Goal: Transaction & Acquisition: Purchase product/service

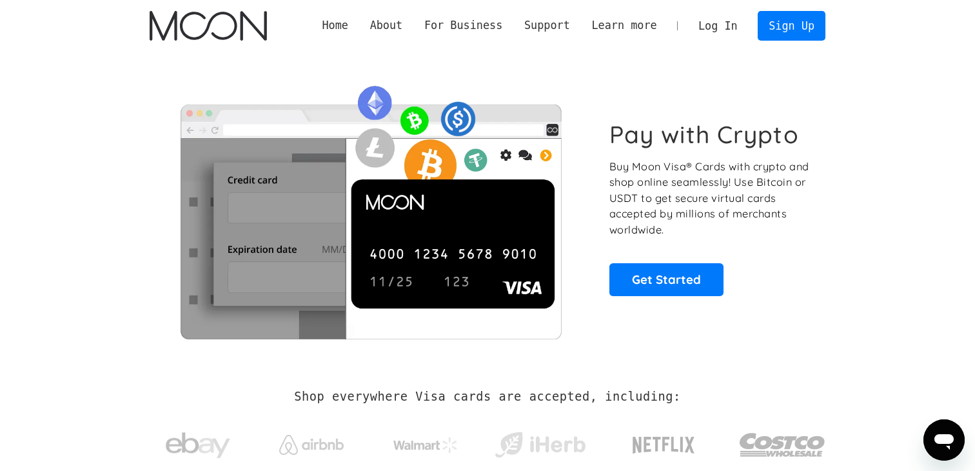
click at [738, 26] on link "Log In" at bounding box center [718, 26] width 61 height 28
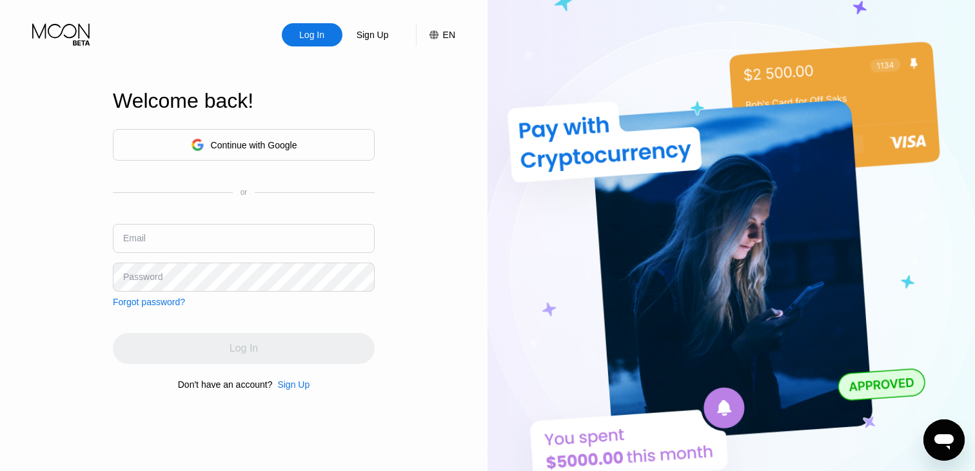
click at [213, 224] on input "text" at bounding box center [244, 238] width 262 height 29
click at [205, 232] on input "text" at bounding box center [244, 238] width 262 height 29
paste input "[EMAIL_ADDRESS][DOMAIN_NAME]"
type input "[EMAIL_ADDRESS][DOMAIN_NAME]"
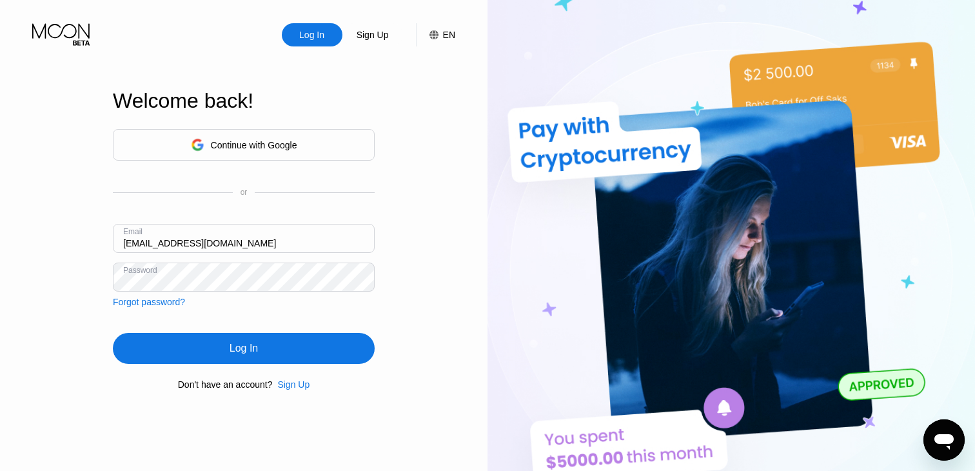
click at [239, 356] on div "Log In" at bounding box center [244, 348] width 262 height 31
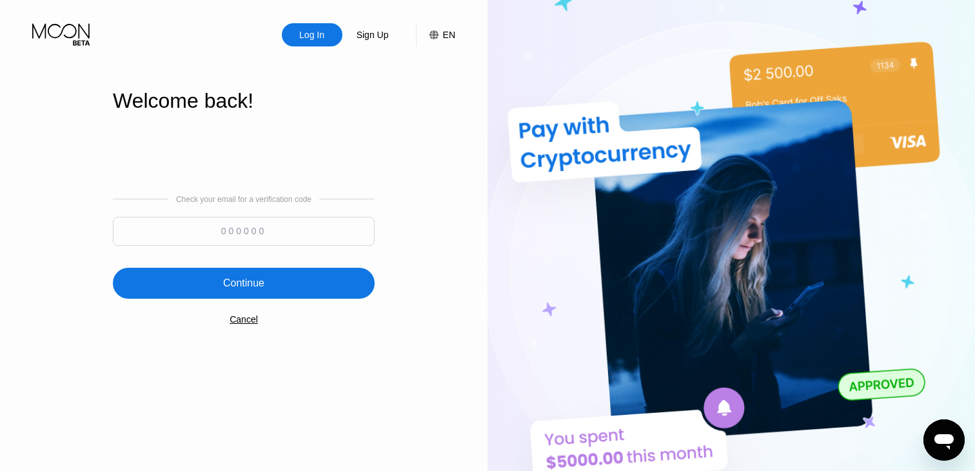
click at [244, 231] on input at bounding box center [244, 231] width 262 height 29
type input "841335"
click at [215, 282] on div "Continue" at bounding box center [244, 283] width 262 height 31
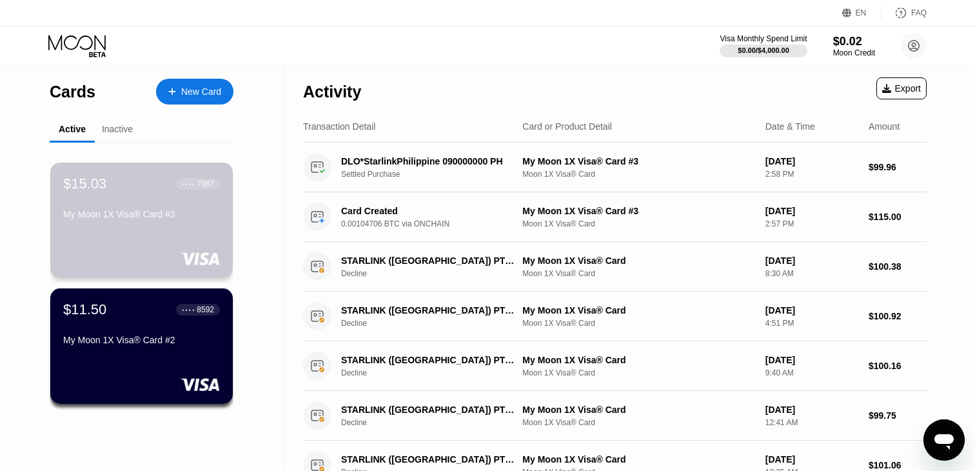
click at [201, 198] on div "$15.03 ● ● ● ● 7087 My Moon 1X Visa® Card #3" at bounding box center [141, 199] width 157 height 49
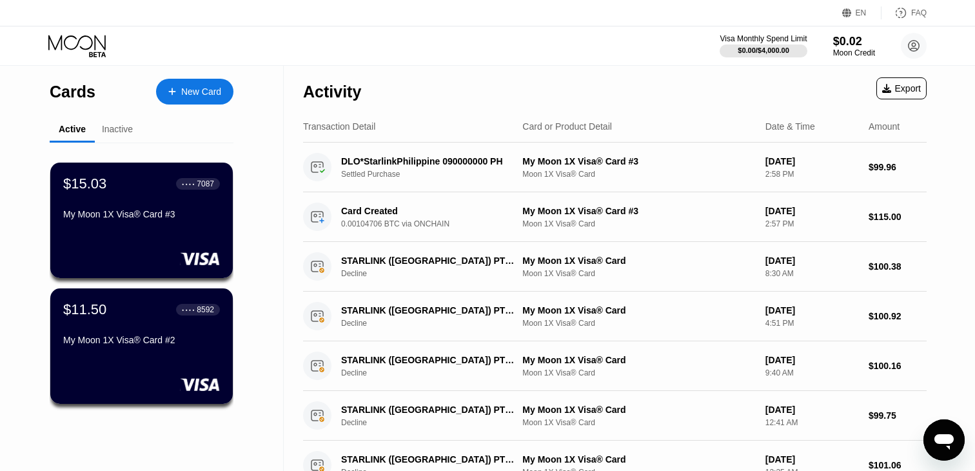
click at [177, 92] on div at bounding box center [178, 91] width 5 height 11
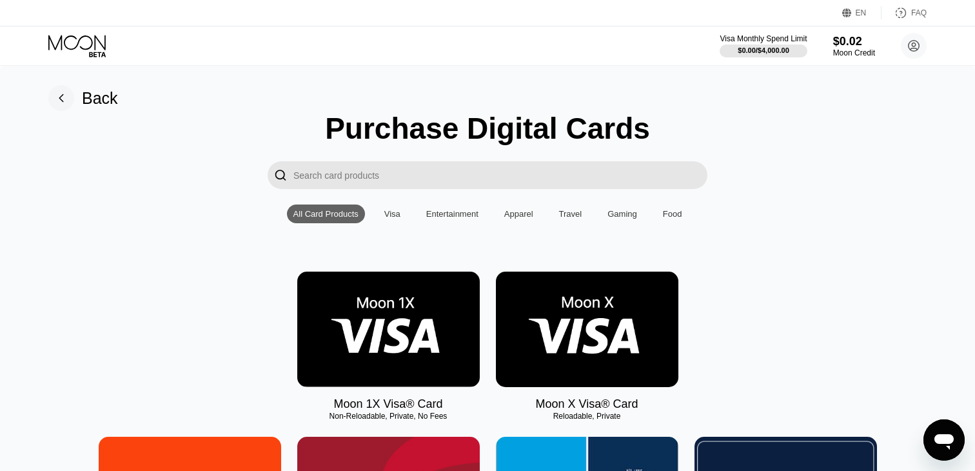
click at [515, 294] on img at bounding box center [587, 329] width 183 height 115
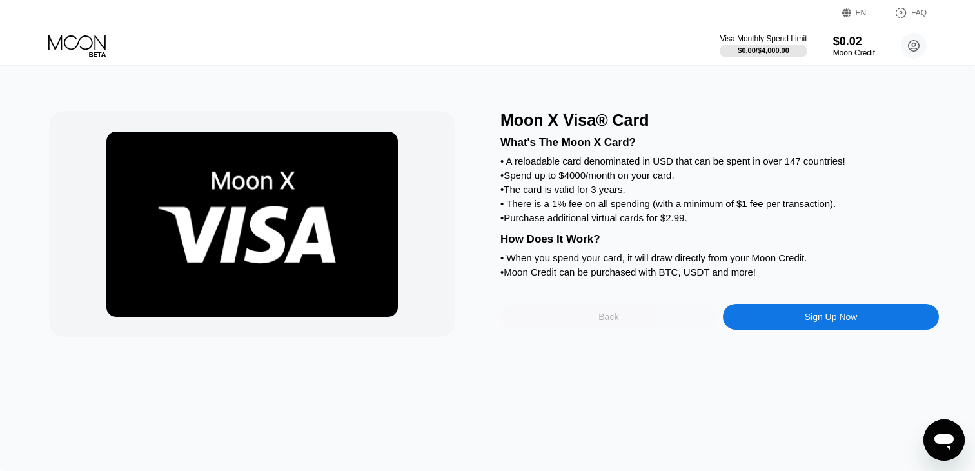
click at [577, 315] on div "Back" at bounding box center [609, 317] width 217 height 26
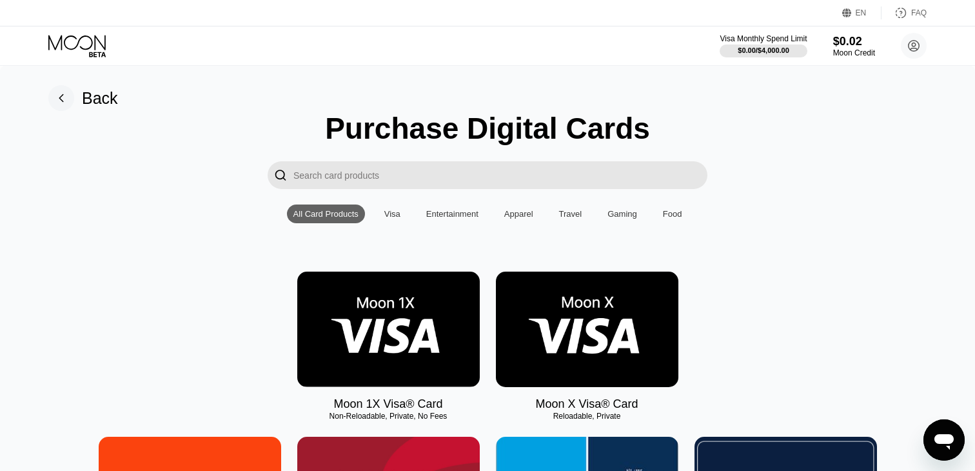
click at [425, 313] on img at bounding box center [388, 329] width 183 height 115
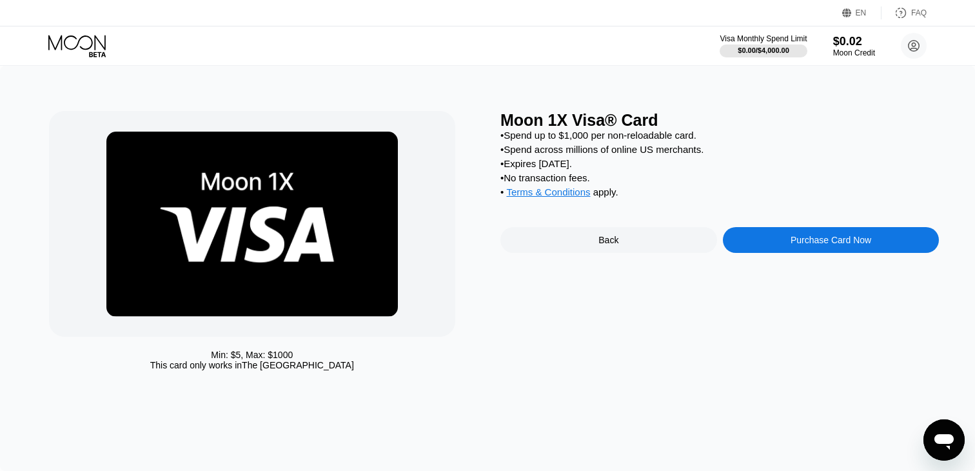
click at [762, 233] on div "Purchase Card Now" at bounding box center [831, 240] width 217 height 26
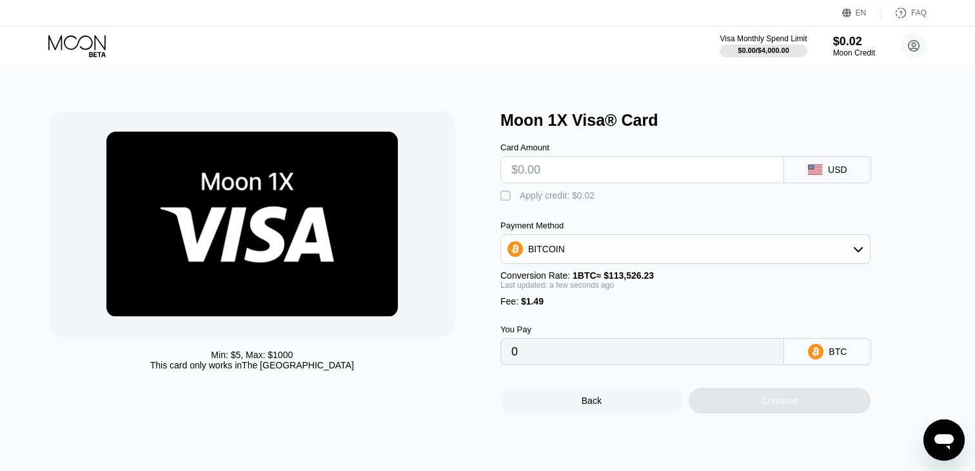
click at [602, 174] on input "text" at bounding box center [643, 170] width 262 height 26
type input "$1"
type input "0.00002194"
type input "$10"
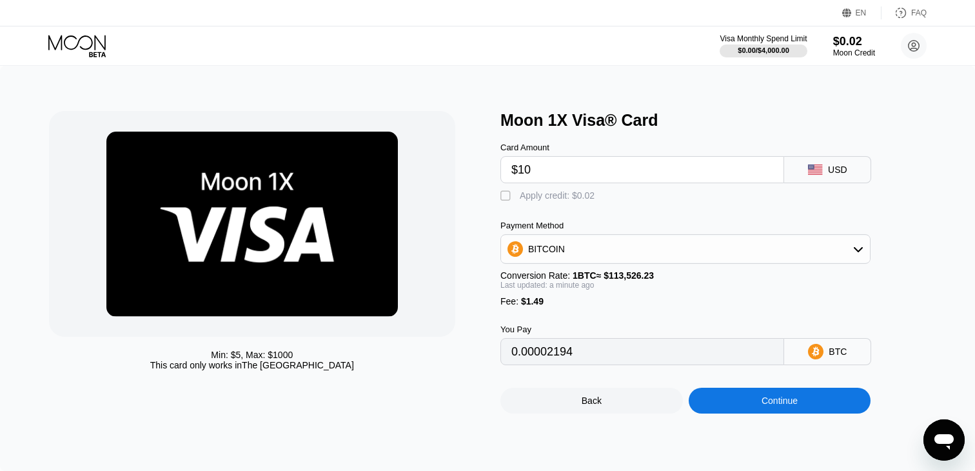
type input "0.00010122"
type input "$100"
type input "0.00089398"
type input "$10"
type input "0.00010122"
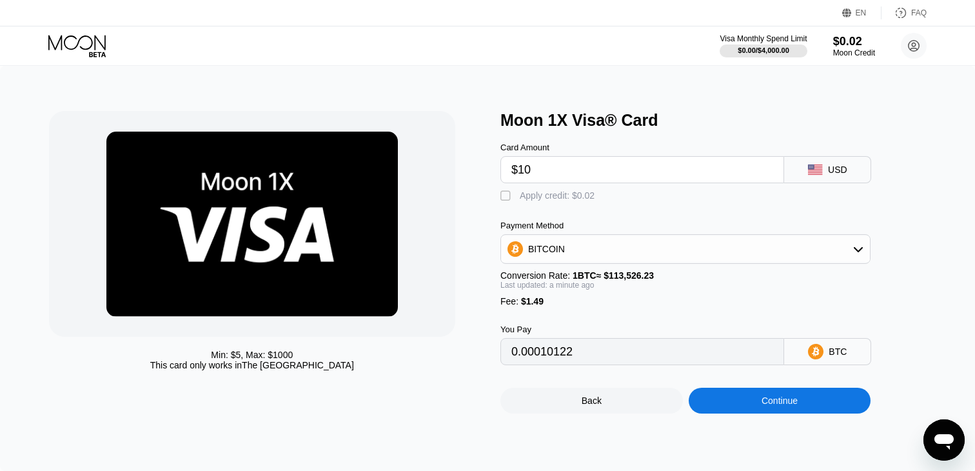
type input "$101"
type input "0.00090279"
type input "$10"
type input "0.00010122"
type input "$101"
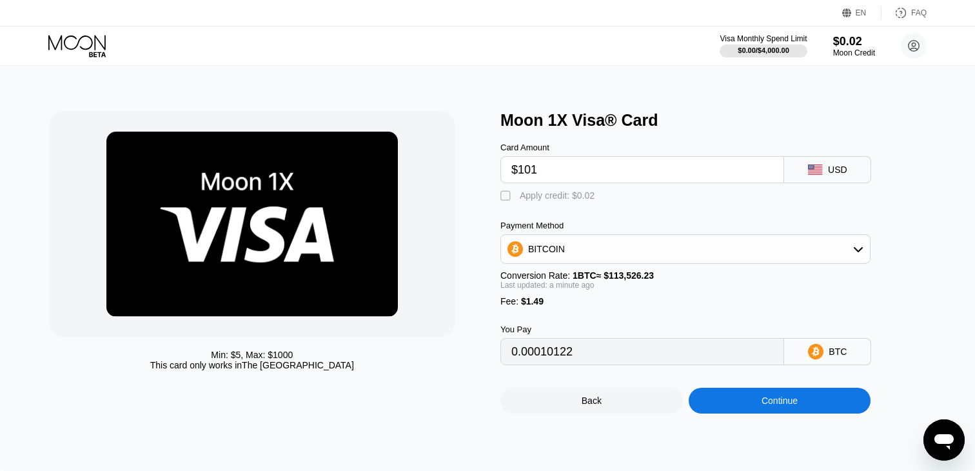
type input "0.00090279"
type input "$10"
type input "0.00010122"
type input "$1"
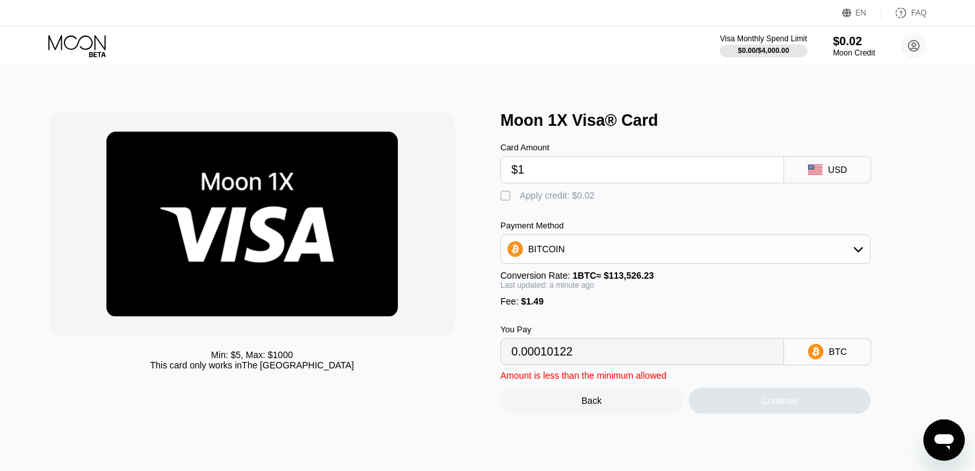
type input "0.00002194"
type input "$10"
type input "0.00010122"
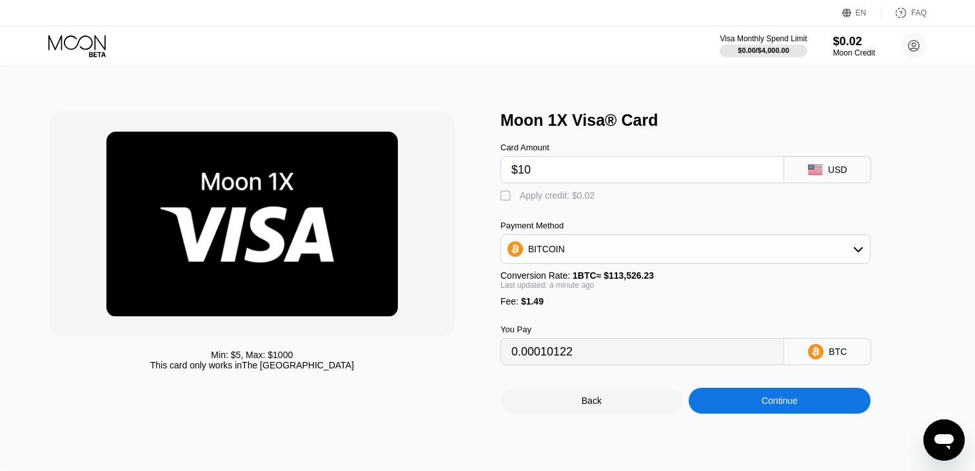
type input "$100"
type input "0.00089398"
type input "$100"
click at [568, 355] on input "0.00089398" at bounding box center [643, 352] width 262 height 26
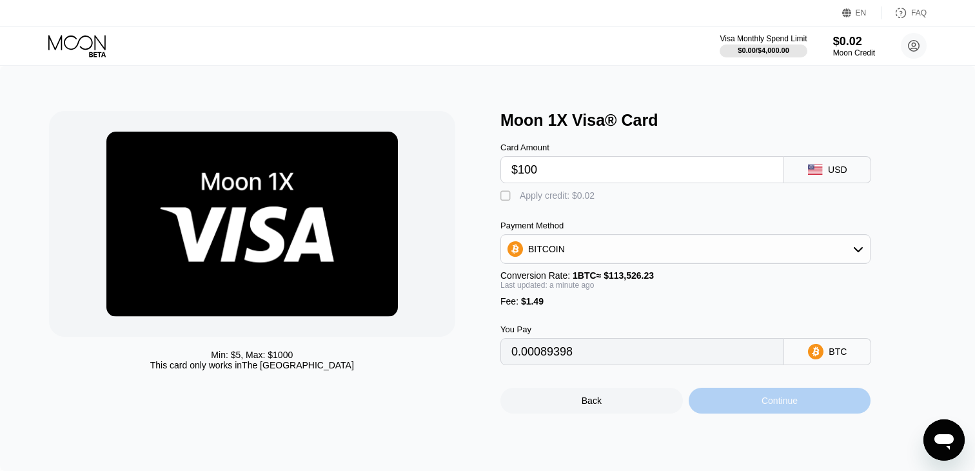
click at [776, 394] on div "Continue" at bounding box center [780, 401] width 183 height 26
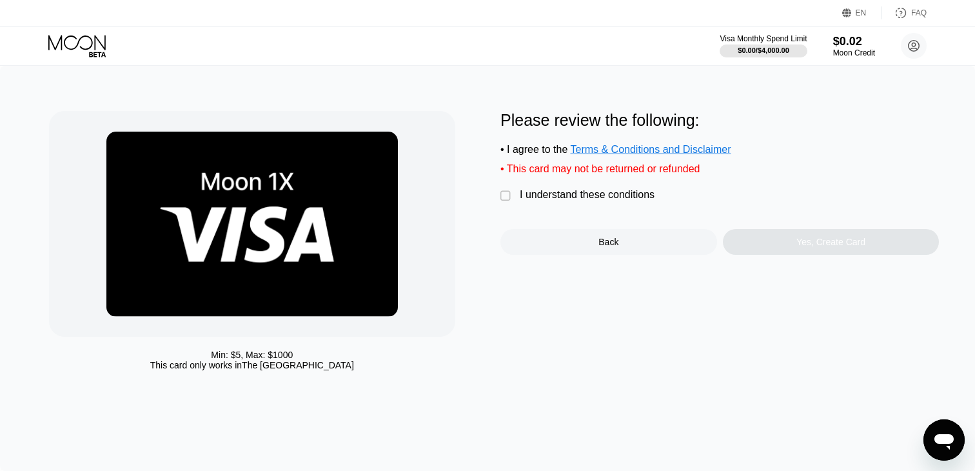
click at [593, 195] on div "I understand these conditions" at bounding box center [587, 195] width 135 height 12
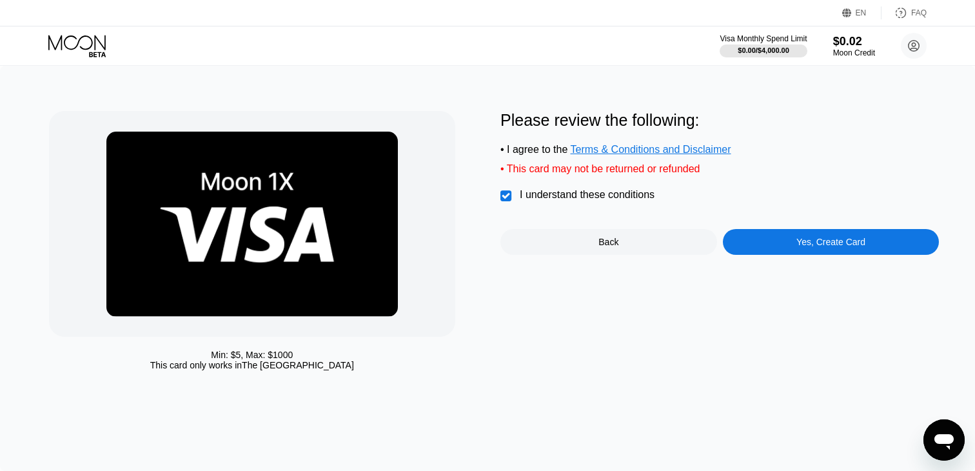
click at [776, 244] on div "Yes, Create Card" at bounding box center [831, 242] width 217 height 26
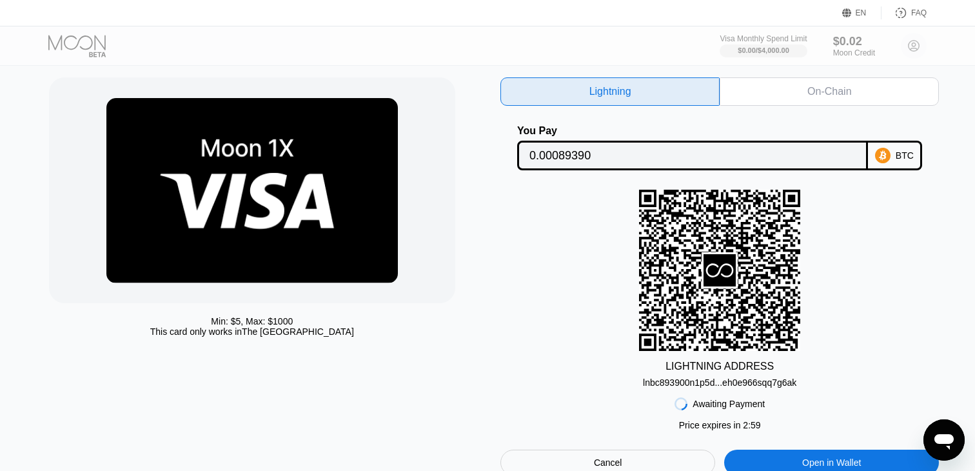
scroll to position [25, 0]
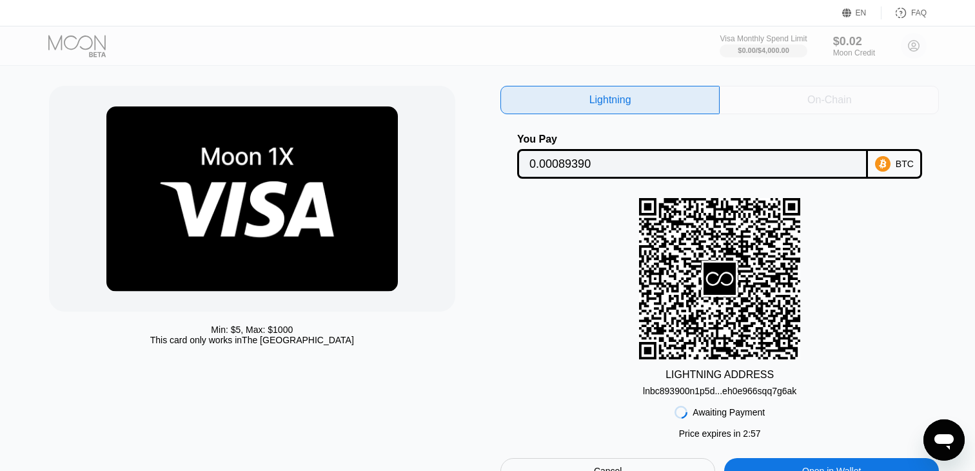
click at [827, 105] on div "On-Chain" at bounding box center [830, 100] width 44 height 13
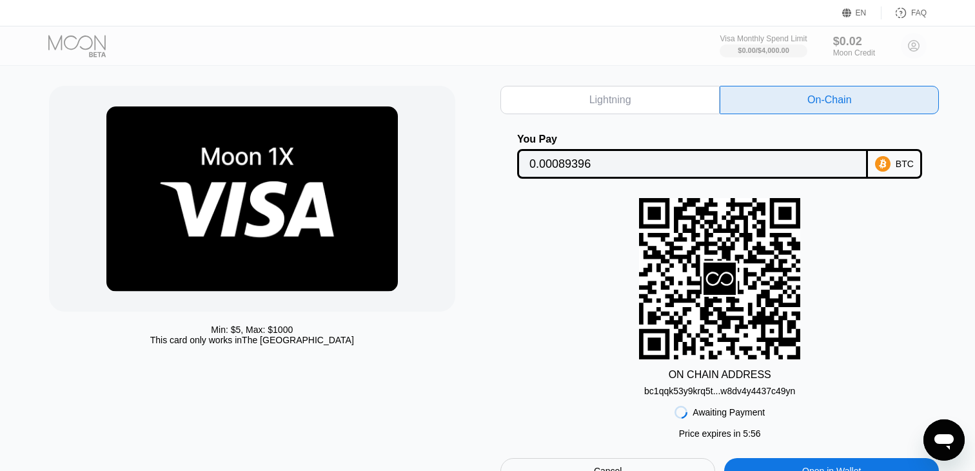
click at [739, 390] on div "bc1qqk53y9krq5t...w8dv4y4437c49yn" at bounding box center [719, 391] width 151 height 10
click at [630, 163] on input "0.00089396" at bounding box center [693, 164] width 326 height 26
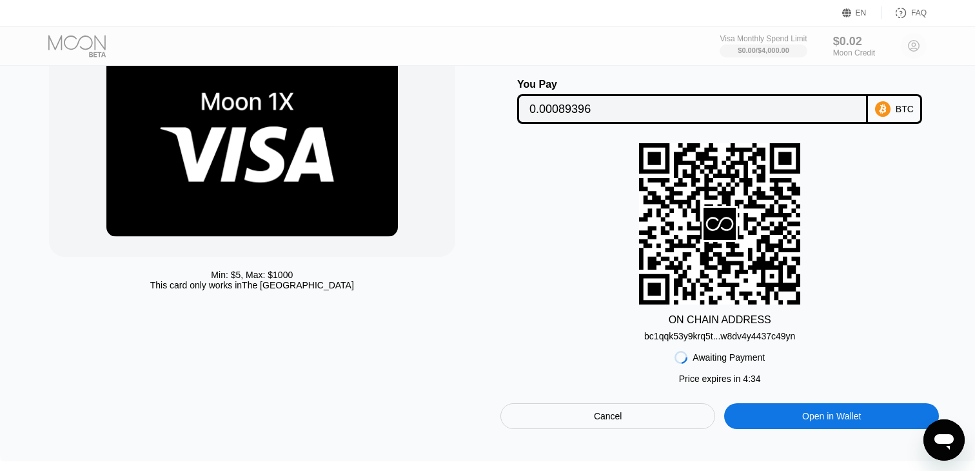
scroll to position [85, 0]
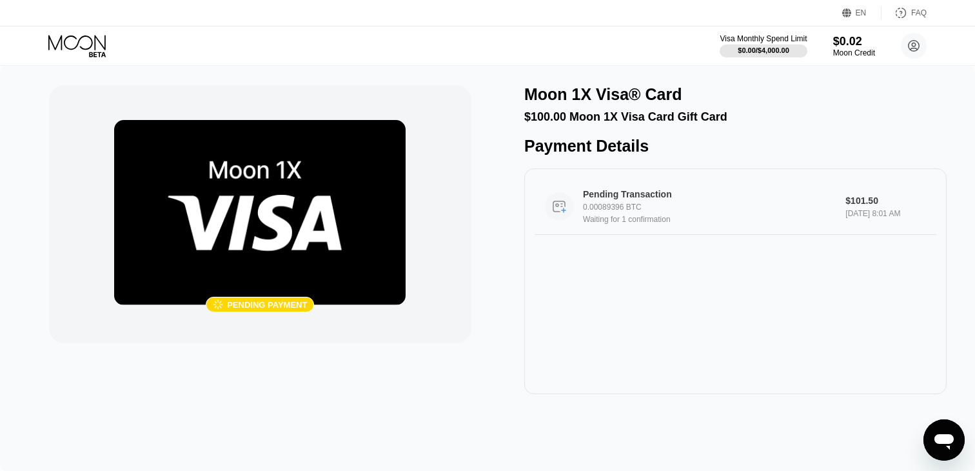
click at [566, 214] on circle at bounding box center [559, 206] width 28 height 28
click at [84, 43] on icon at bounding box center [78, 46] width 60 height 23
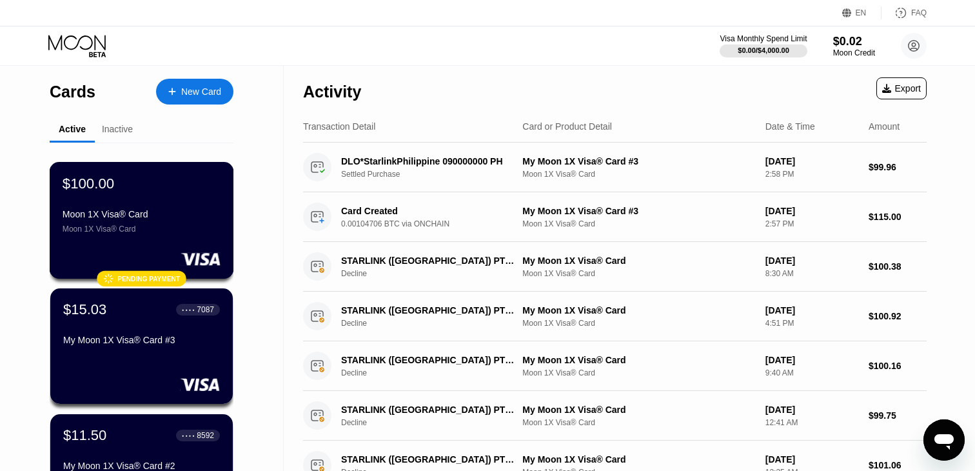
click at [128, 193] on div "$100.00 Moon 1X Visa® Card Moon 1X Visa® Card" at bounding box center [142, 204] width 158 height 59
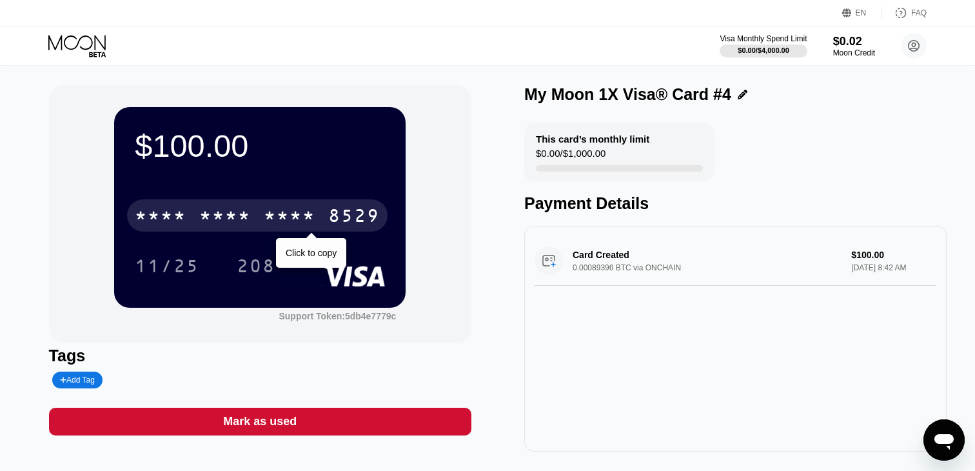
click at [272, 210] on div "* * * *" at bounding box center [290, 217] width 52 height 21
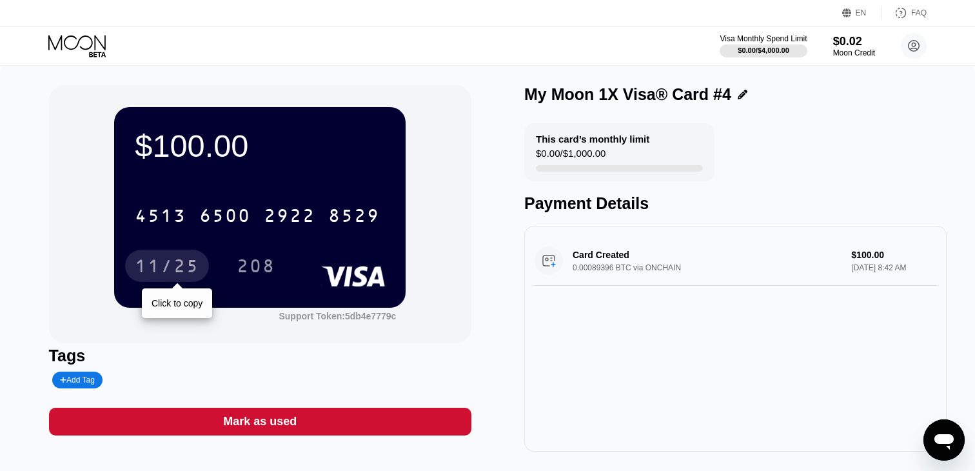
click at [159, 270] on div "11/25" at bounding box center [167, 267] width 65 height 21
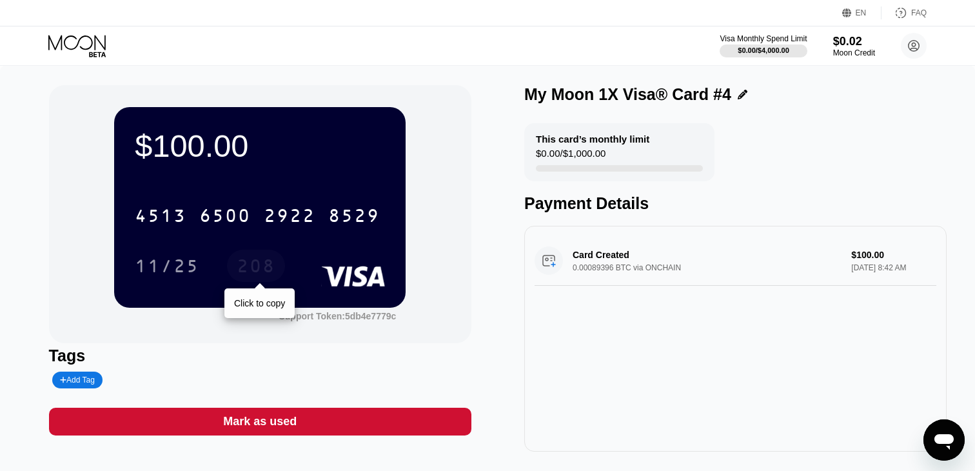
click at [254, 263] on div "208" at bounding box center [256, 267] width 39 height 21
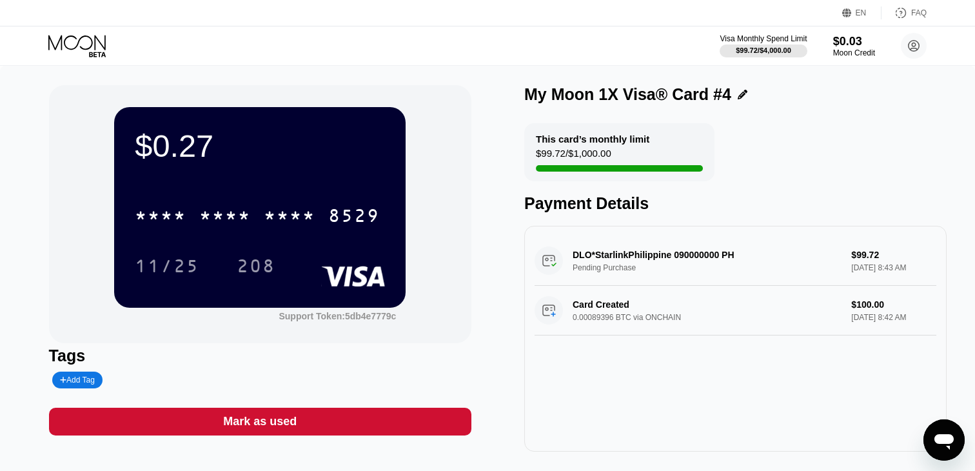
click at [611, 146] on div "This card’s monthly limit $99.72 / $1,000.00" at bounding box center [619, 152] width 190 height 58
click at [172, 436] on div "$0.27 * * * * * * * * * * * * 8529 11/25 208 Support Token: 5db4e7779c Tags Add…" at bounding box center [260, 268] width 423 height 366
click at [171, 421] on div "Mark as used" at bounding box center [260, 422] width 423 height 28
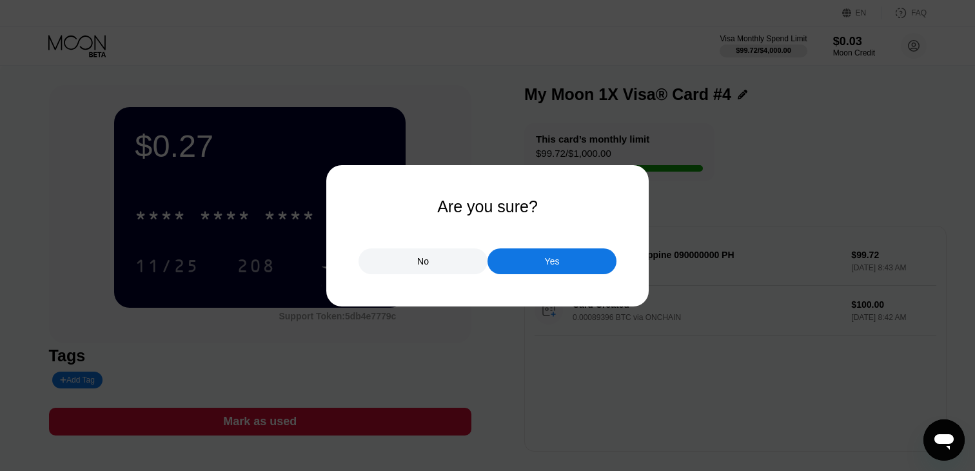
click at [520, 257] on div "Yes" at bounding box center [552, 261] width 129 height 26
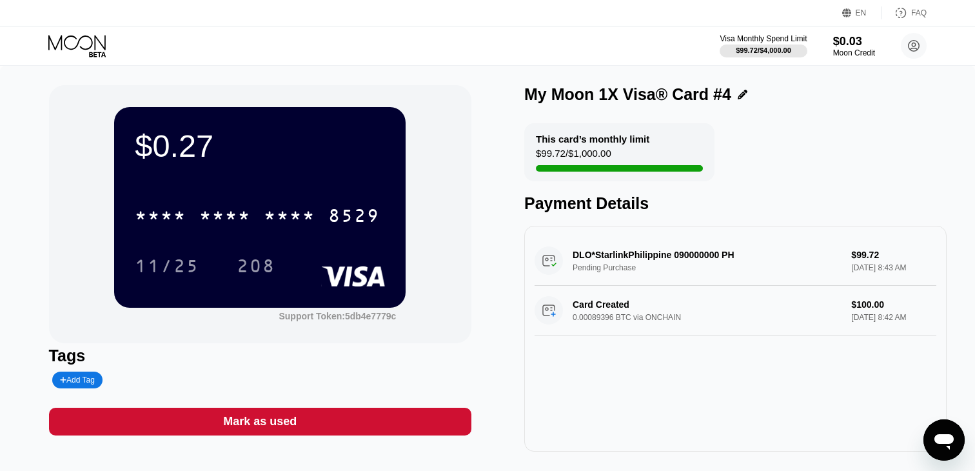
click at [59, 25] on div "EN Language Select an item Save FAQ" at bounding box center [487, 13] width 975 height 26
click at [63, 45] on icon at bounding box center [78, 46] width 60 height 23
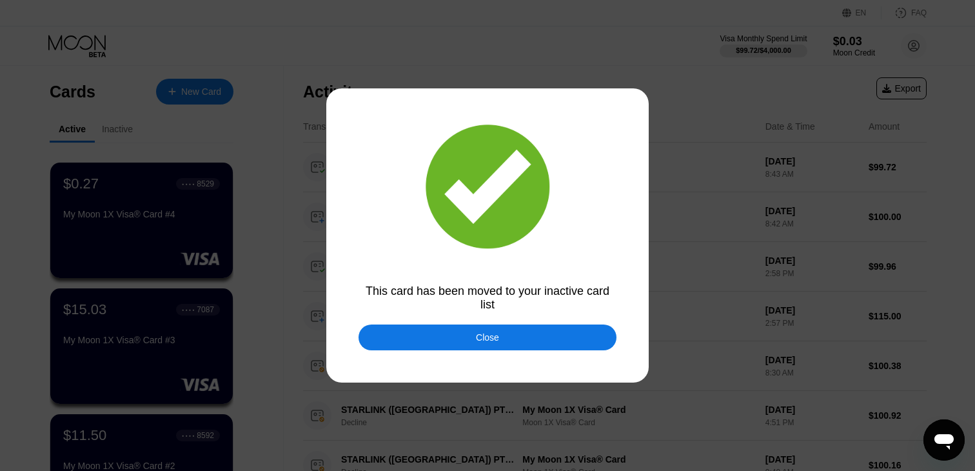
click at [455, 332] on div "Close" at bounding box center [488, 337] width 258 height 26
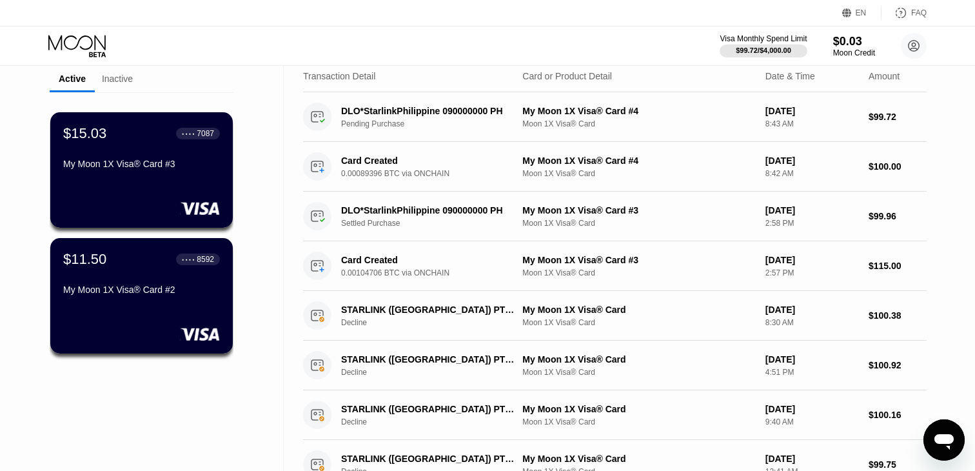
scroll to position [53, 0]
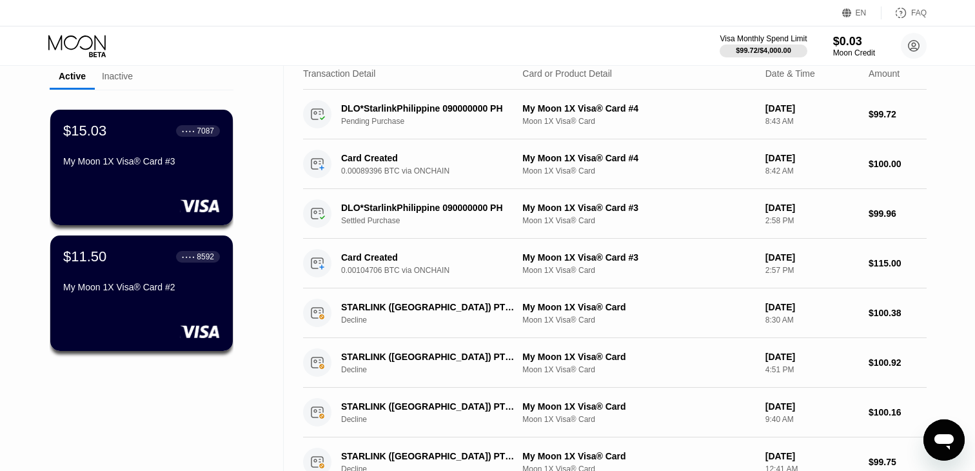
click at [114, 73] on div "Inactive" at bounding box center [117, 76] width 31 height 10
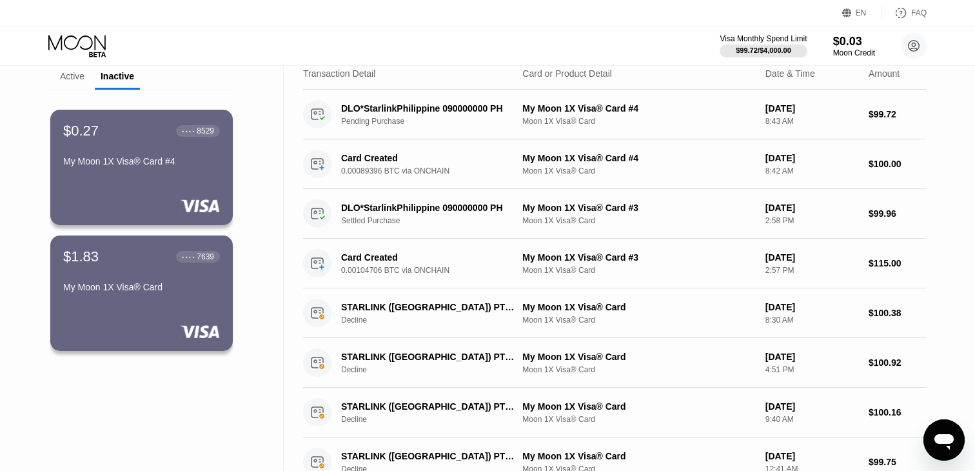
click at [76, 76] on div "Active" at bounding box center [72, 76] width 25 height 10
